Goal: Transaction & Acquisition: Purchase product/service

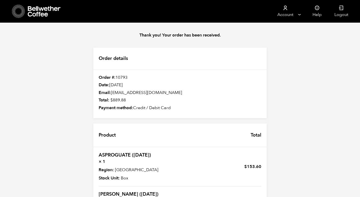
click at [33, 9] on icon at bounding box center [44, 11] width 33 height 11
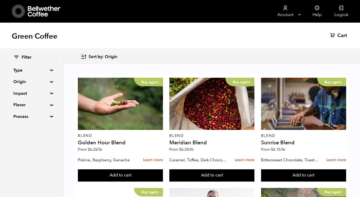
scroll to position [552, 0]
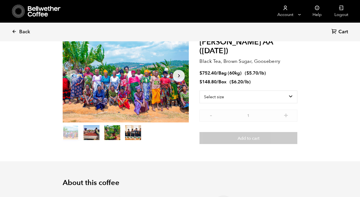
scroll to position [39, 0]
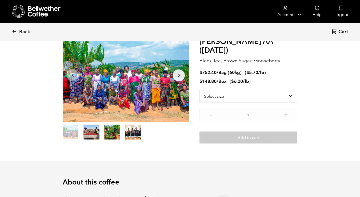
click at [177, 74] on icon "Arrow Right" at bounding box center [179, 75] width 6 height 6
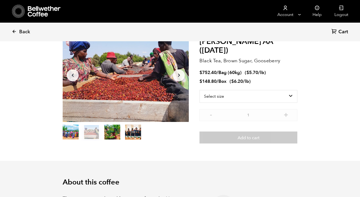
click at [178, 75] on icon "Arrow Right" at bounding box center [179, 75] width 6 height 6
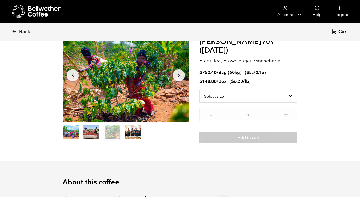
click at [178, 75] on icon "Arrow Right" at bounding box center [179, 75] width 6 height 6
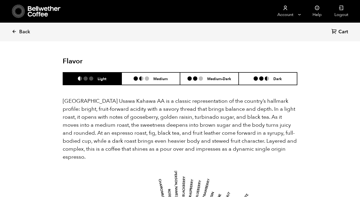
scroll to position [350, 0]
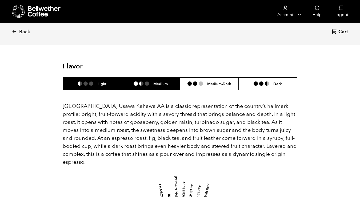
click at [163, 78] on li "Medium" at bounding box center [151, 84] width 59 height 13
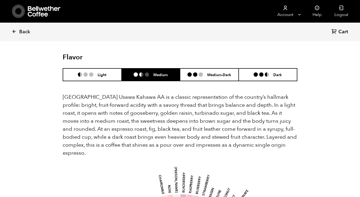
scroll to position [358, 0]
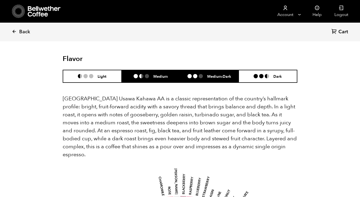
click at [212, 74] on h6 "Medium-Dark" at bounding box center [219, 76] width 24 height 5
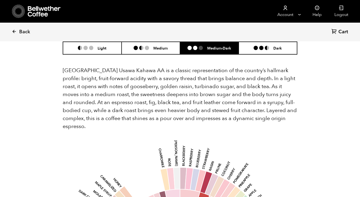
scroll to position [367, 0]
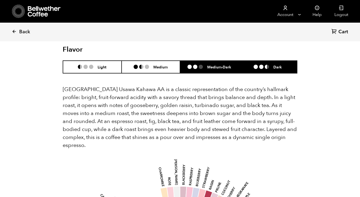
click at [268, 61] on li "Dark" at bounding box center [268, 67] width 59 height 13
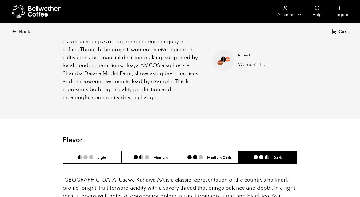
scroll to position [271, 0]
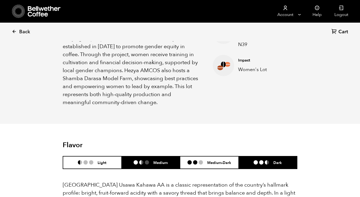
click at [169, 157] on li "Medium" at bounding box center [151, 163] width 59 height 13
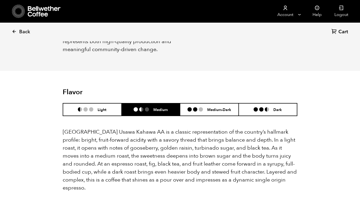
scroll to position [321, 0]
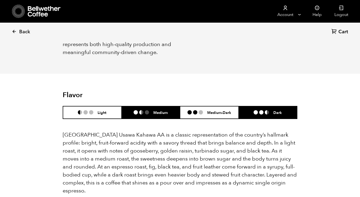
click at [262, 106] on li "Dark" at bounding box center [268, 112] width 59 height 13
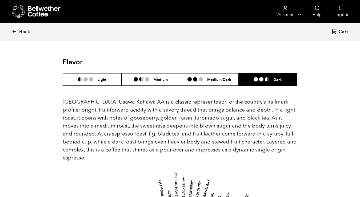
scroll to position [345, 0]
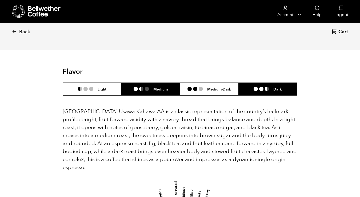
click at [153, 87] on ul at bounding box center [144, 89] width 20 height 4
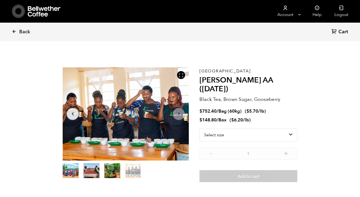
scroll to position [0, 0]
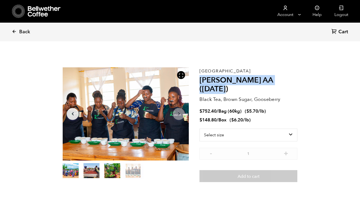
drag, startPoint x: 201, startPoint y: 80, endPoint x: 297, endPoint y: 80, distance: 95.5
click at [297, 80] on h2 "Usawa Kahawa AA (FEB 25)" at bounding box center [249, 85] width 98 height 18
copy h2 "Usawa Kahawa AA (FEB 25)"
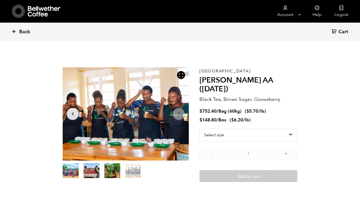
click at [26, 32] on span "Back" at bounding box center [24, 32] width 11 height 6
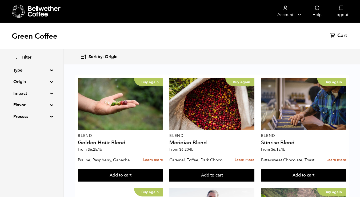
scroll to position [469, 0]
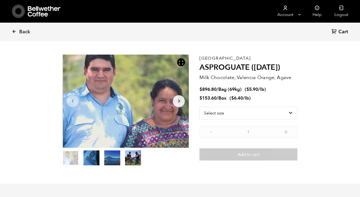
scroll to position [14, 0]
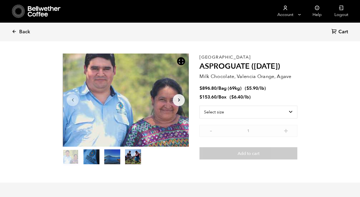
click at [185, 100] on div at bounding box center [126, 100] width 126 height 93
click at [177, 101] on icon "Arrow Right" at bounding box center [179, 100] width 6 height 6
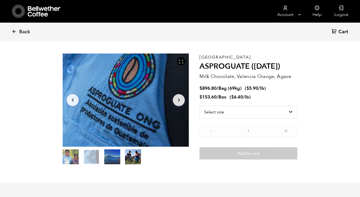
click at [177, 101] on icon "Arrow Right" at bounding box center [179, 100] width 6 height 6
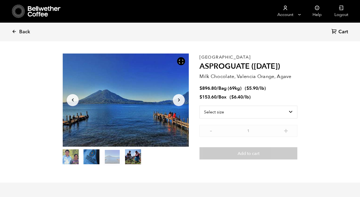
click at [177, 101] on icon "Arrow Right" at bounding box center [179, 100] width 6 height 6
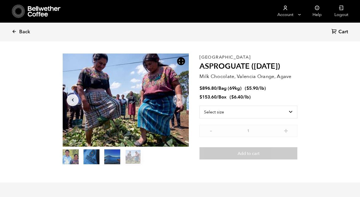
click at [177, 101] on icon "Arrow Right" at bounding box center [179, 100] width 6 height 6
click at [196, 135] on div "Item 4 of 4 Arrow Left Arrow Right item 0 item 1 item 2 item 3 Item 4 of 4" at bounding box center [131, 110] width 137 height 112
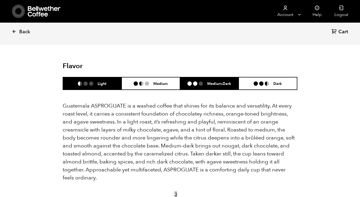
scroll to position [341, 0]
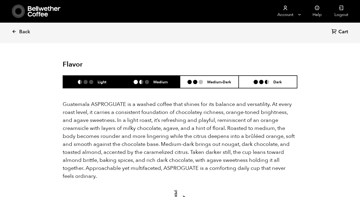
click at [163, 80] on h6 "Medium" at bounding box center [160, 82] width 14 height 5
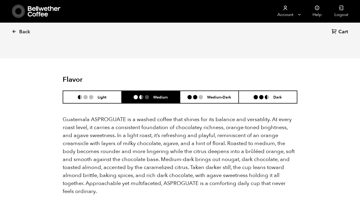
scroll to position [326, 0]
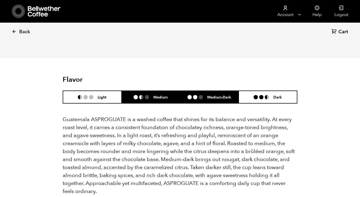
click at [223, 92] on li "Medium-Dark" at bounding box center [209, 97] width 59 height 13
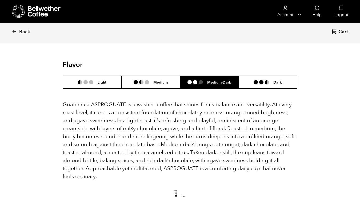
scroll to position [337, 0]
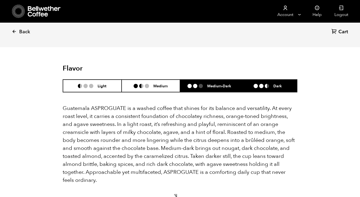
click at [272, 81] on li "Dark" at bounding box center [268, 86] width 59 height 13
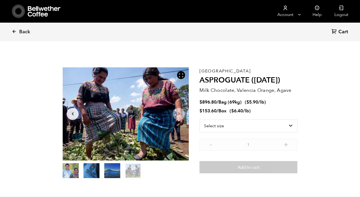
scroll to position [0, 0]
drag, startPoint x: 199, startPoint y: 71, endPoint x: 229, endPoint y: 70, distance: 29.6
click at [229, 70] on section "Item 4 of 4 Arrow Left Arrow Right item 0 item 1 item 2 item 3 Item 4 of 4 Guat…" at bounding box center [179, 123] width 261 height 147
click at [222, 59] on section "Item 4 of 4 Arrow Left Arrow Right item 0 item 1 item 2 item 3 Item 4 of 4 Guat…" at bounding box center [179, 123] width 261 height 147
drag, startPoint x: 229, startPoint y: 70, endPoint x: 201, endPoint y: 70, distance: 28.3
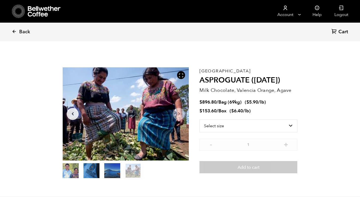
click at [201, 71] on p "[GEOGRAPHIC_DATA]" at bounding box center [249, 71] width 98 height 0
copy p "[GEOGRAPHIC_DATA]"
drag, startPoint x: 201, startPoint y: 79, endPoint x: 281, endPoint y: 79, distance: 80.3
click at [281, 79] on h2 "ASPROGUATE ([DATE])" at bounding box center [249, 80] width 98 height 9
copy h2 "ASPROGUATE ([DATE])"
